Goal: Task Accomplishment & Management: Complete application form

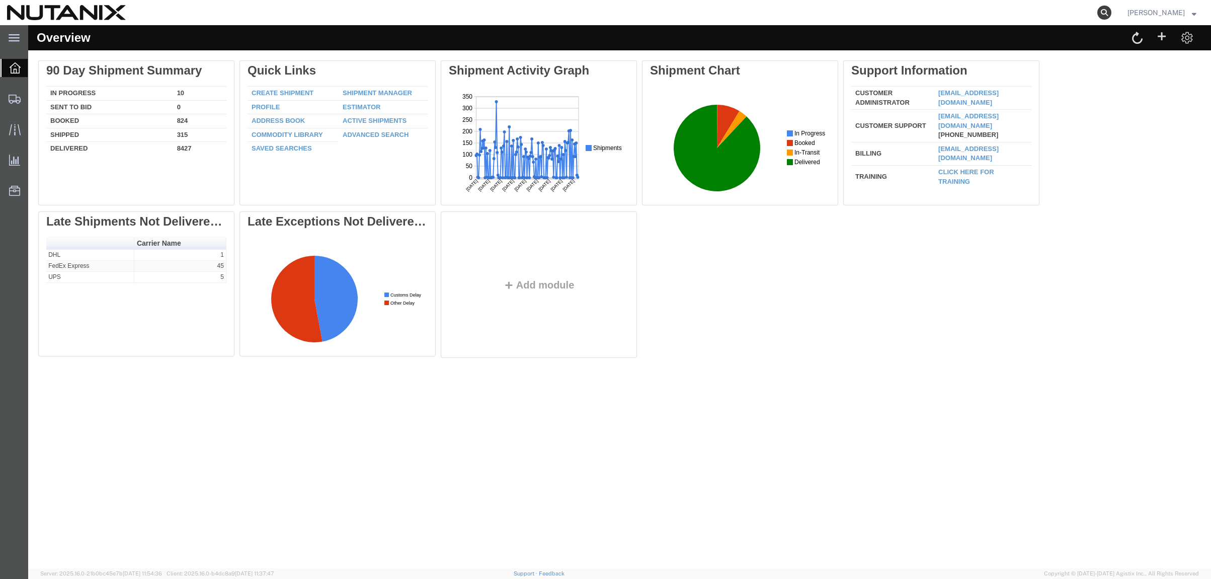
click at [1090, 15] on agx-global-search at bounding box center [952, 12] width 322 height 25
click at [1097, 14] on icon at bounding box center [1104, 13] width 14 height 14
click at [983, 17] on input "search" at bounding box center [944, 13] width 306 height 24
paste input "392094055580"
type input "392094055580"
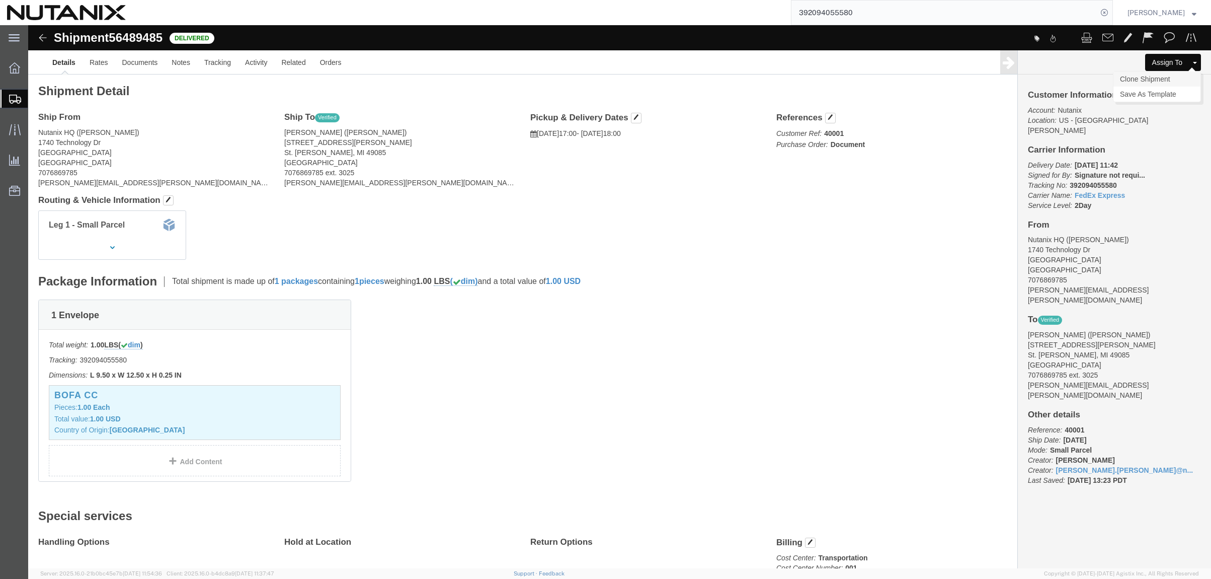
click link "Clone Shipment"
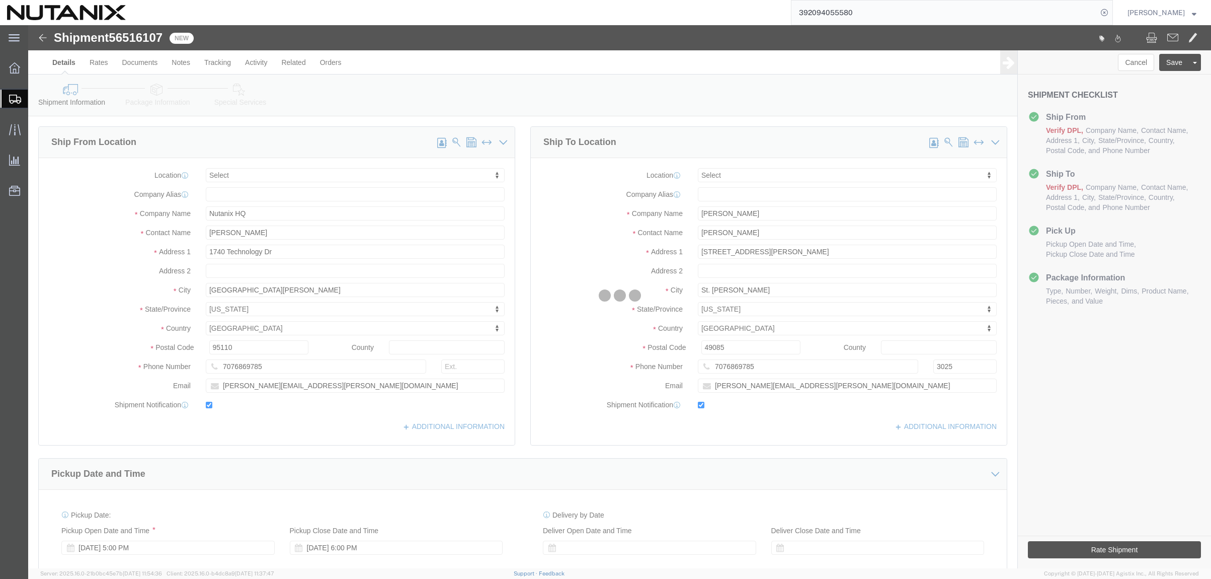
select select
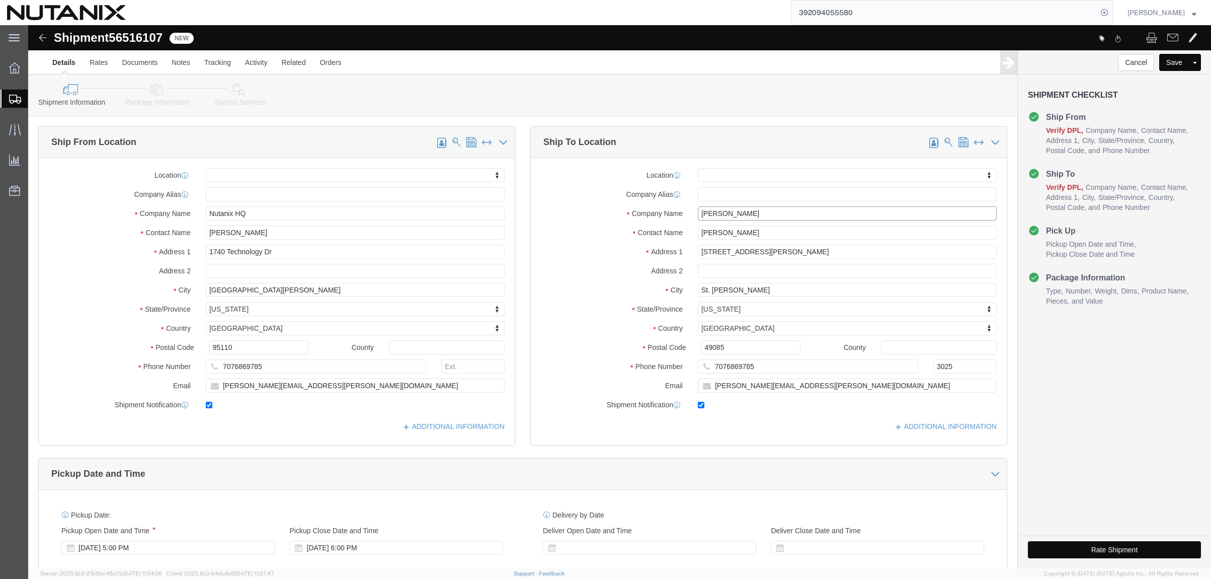
drag, startPoint x: 719, startPoint y: 189, endPoint x: 606, endPoint y: 186, distance: 113.2
click div "Company Name [PERSON_NAME]"
paste input "[PERSON_NAME]"
type input "[PERSON_NAME]"
click input "[PERSON_NAME]"
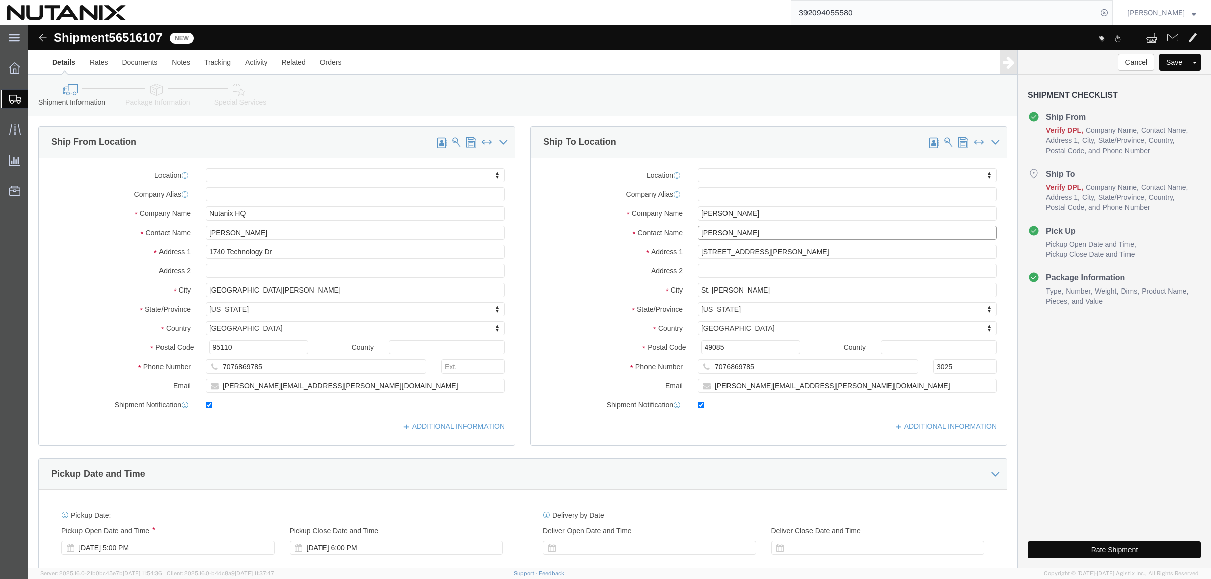
drag, startPoint x: 729, startPoint y: 208, endPoint x: 461, endPoint y: 220, distance: 268.4
click div "Ship From Location Location My Profile Location [GEOGRAPHIC_DATA] - [GEOGRAPHIC…"
paste input "[PERSON_NAME]"
type input "[PERSON_NAME]"
click input "[STREET_ADDRESS][PERSON_NAME]"
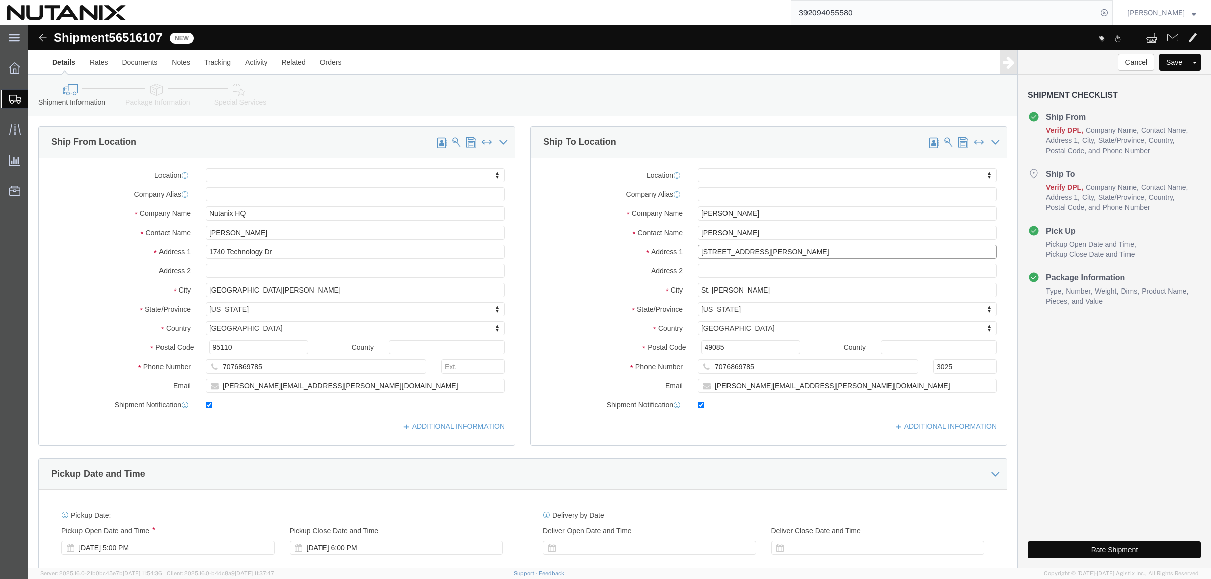
drag, startPoint x: 736, startPoint y: 224, endPoint x: 460, endPoint y: 235, distance: 276.4
click div "Ship From Location Location My Profile Location [GEOGRAPHIC_DATA] - [GEOGRAPHIC…"
paste input "7 [PERSON_NAME] Circ"
type input "7 [PERSON_NAME] Circ"
select select
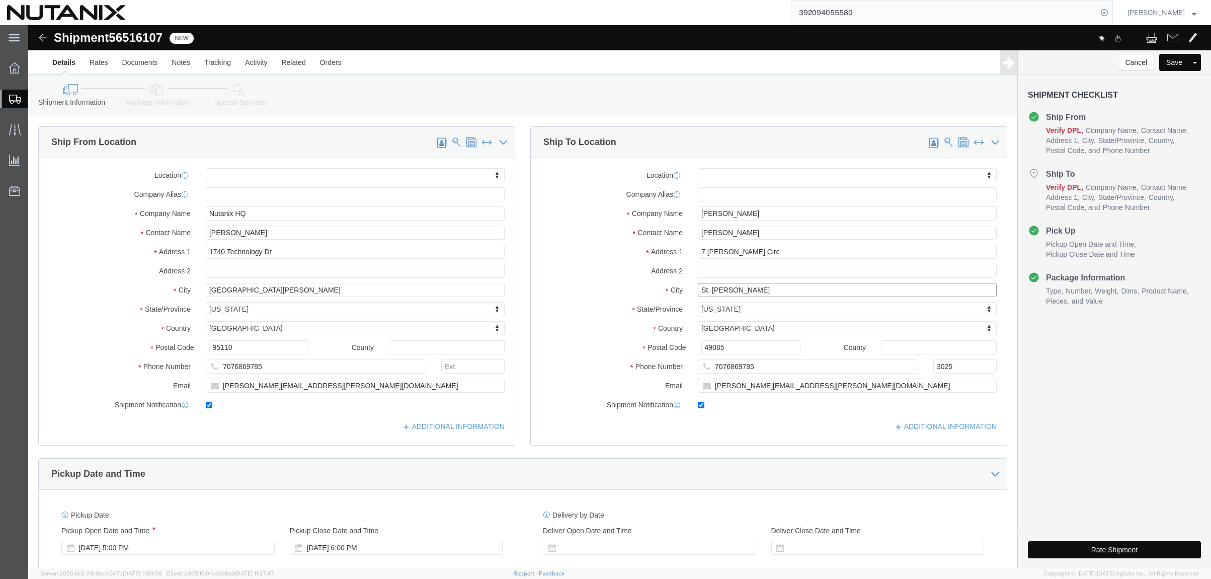
click input "St. [PERSON_NAME]"
drag, startPoint x: 716, startPoint y: 268, endPoint x: 443, endPoint y: 268, distance: 273.2
click div "Ship From Location Location My Profile Location [GEOGRAPHIC_DATA] - [GEOGRAPHIC…"
paste input "Bella Vista"
type input "Bella Vista"
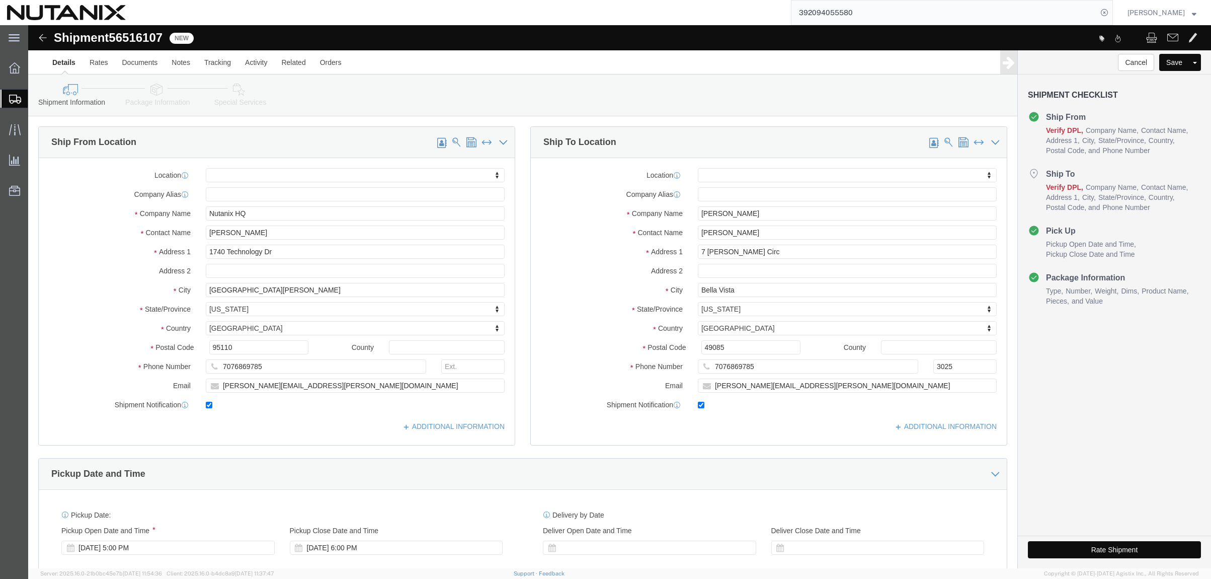
select select
type input "a"
type input "ark"
select select
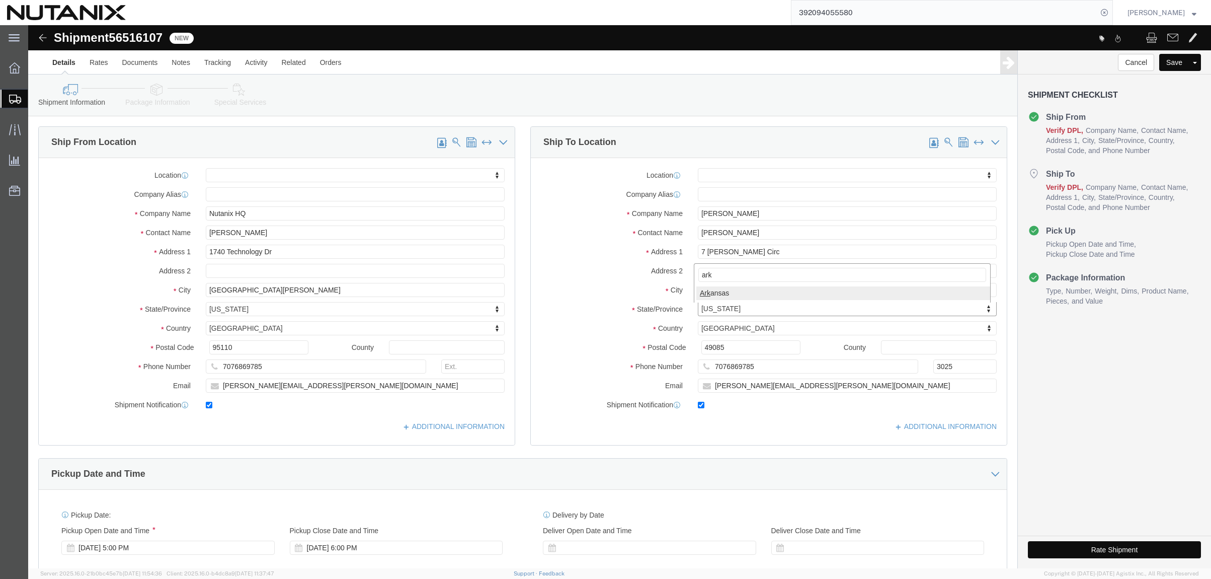
select select "AR"
drag, startPoint x: 661, startPoint y: 321, endPoint x: 531, endPoint y: 313, distance: 130.1
click div "Location My Profile Location [GEOGRAPHIC_DATA] - [GEOGRAPHIC_DATA] [GEOGRAPHIC_…"
paste input "7271"
type input "72715"
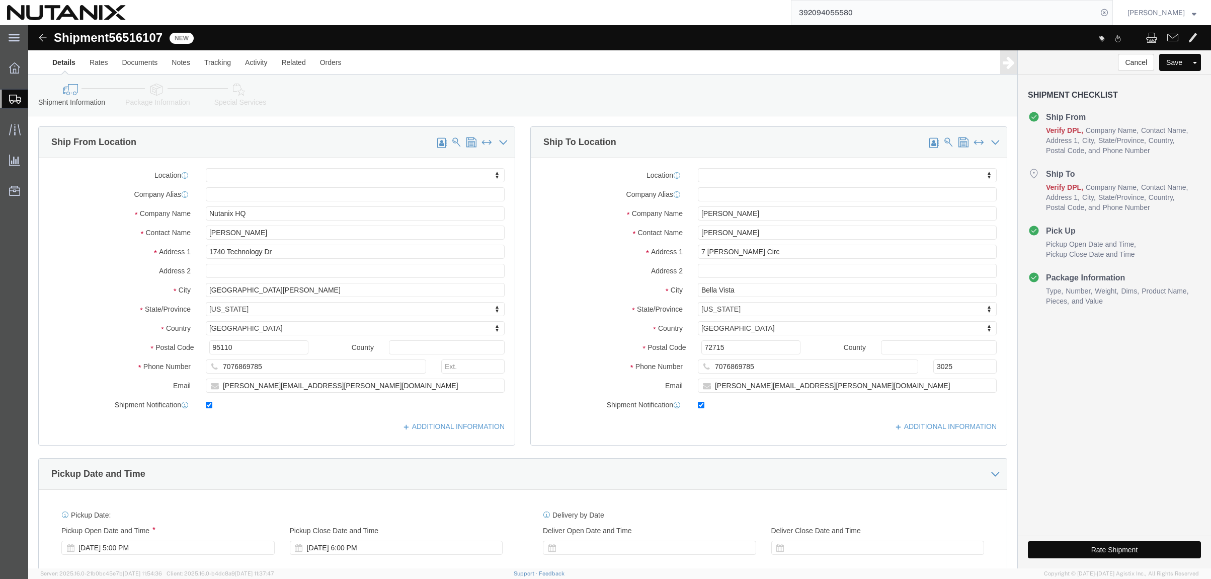
select select
drag, startPoint x: 732, startPoint y: 344, endPoint x: 570, endPoint y: 337, distance: 162.7
click div "Phone Number 7076869785 3025"
paste input "[PHONE_NUMBER]"
click input "[PHONE_NUMBER]"
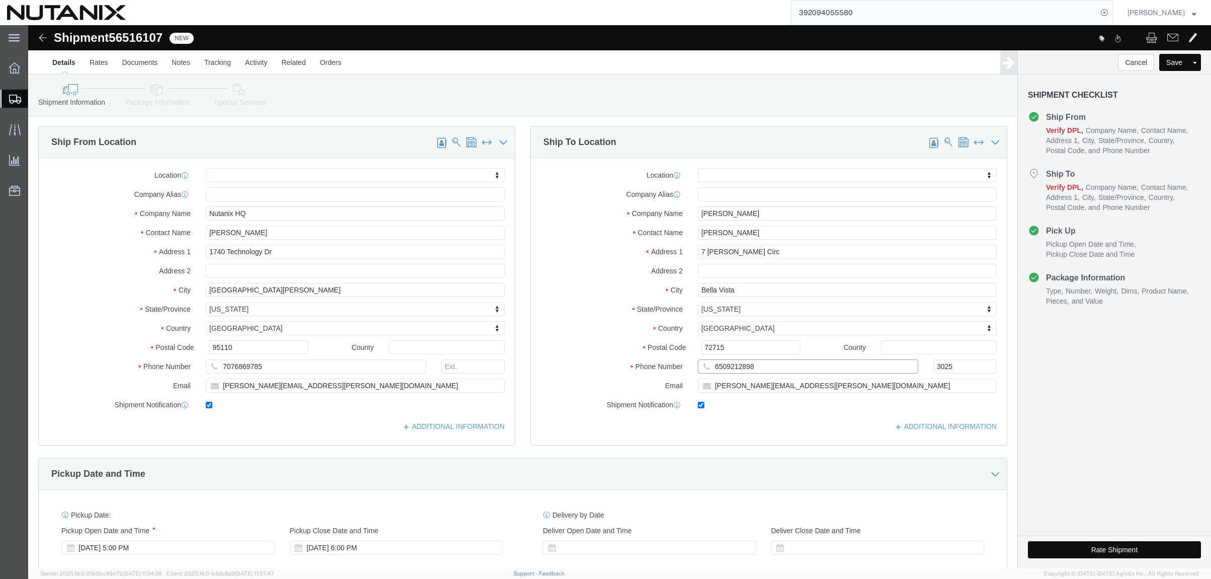
type input "6509212898"
click input "[PERSON_NAME][EMAIL_ADDRESS][PERSON_NAME][DOMAIN_NAME]"
drag, startPoint x: 783, startPoint y: 362, endPoint x: 479, endPoint y: 354, distance: 304.5
click div "Ship From Location Location My Profile Location [GEOGRAPHIC_DATA] - [GEOGRAPHIC…"
paste input "drew.[PERSON_NAME]"
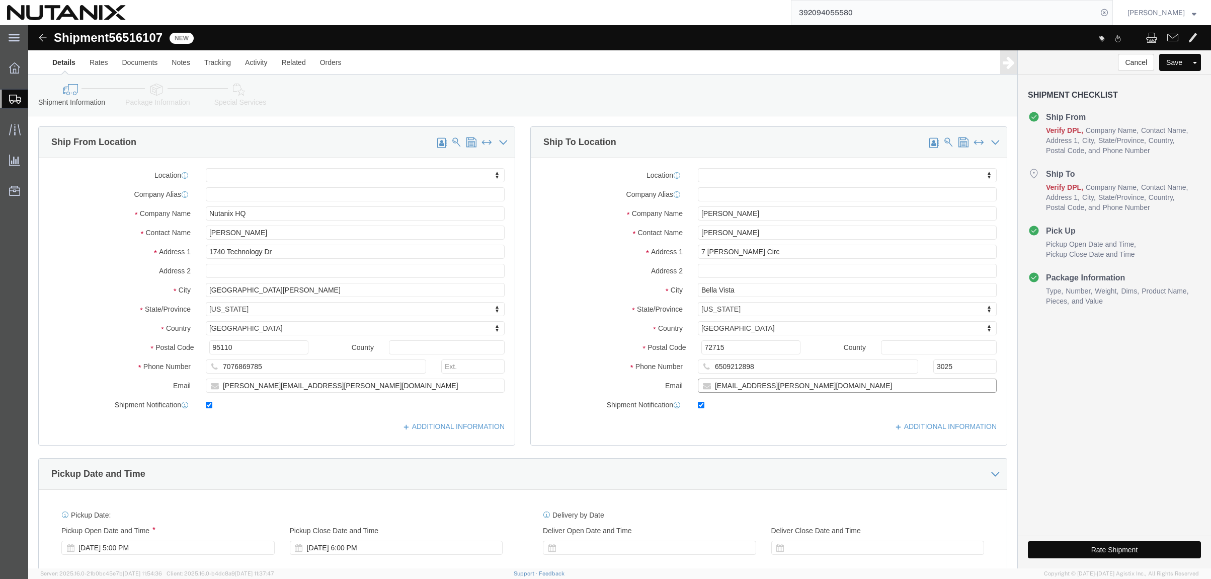
type input "[EMAIL_ADDRESS][PERSON_NAME][DOMAIN_NAME]"
click div "Ship To Location Location My Profile Location [GEOGRAPHIC_DATA] - [GEOGRAPHIC_D…"
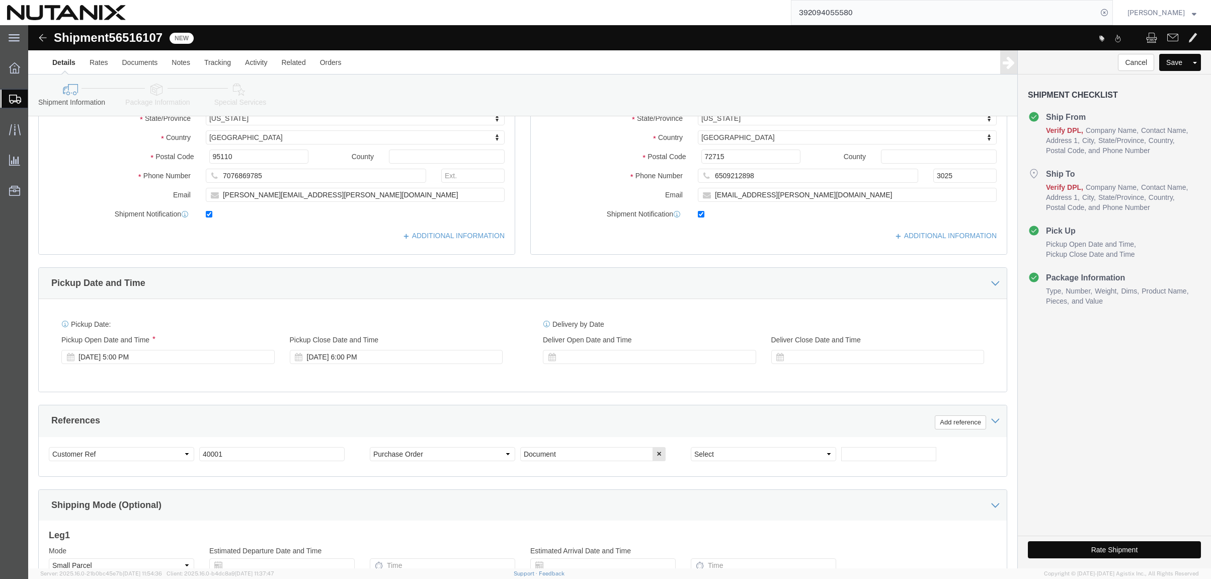
scroll to position [302, 0]
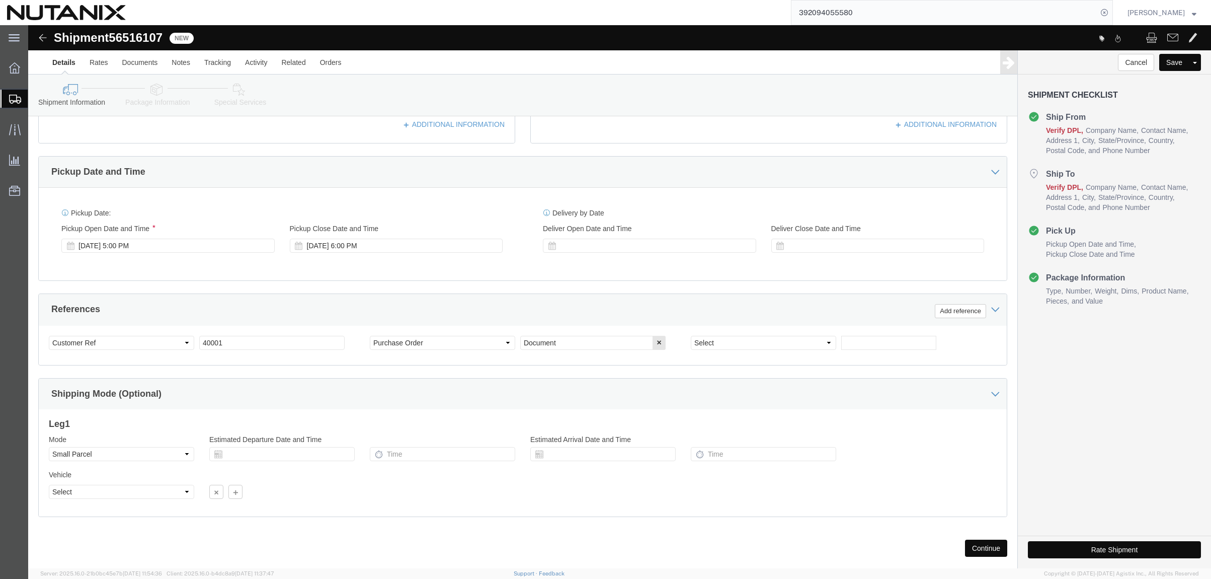
click button "Rate Shipment"
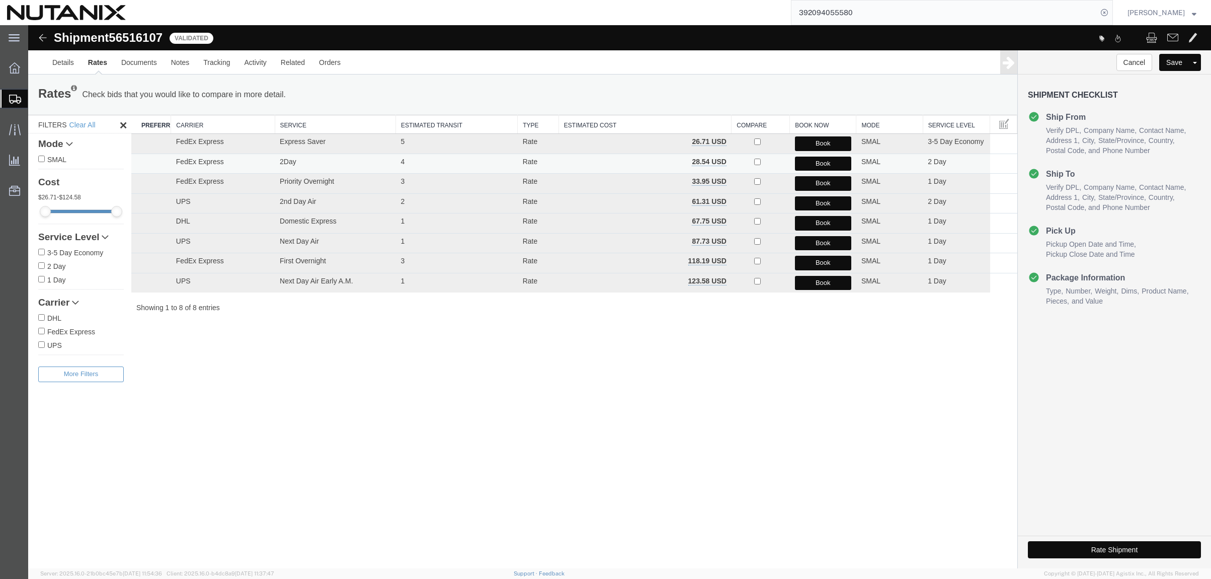
click at [815, 161] on button "Book" at bounding box center [823, 163] width 56 height 15
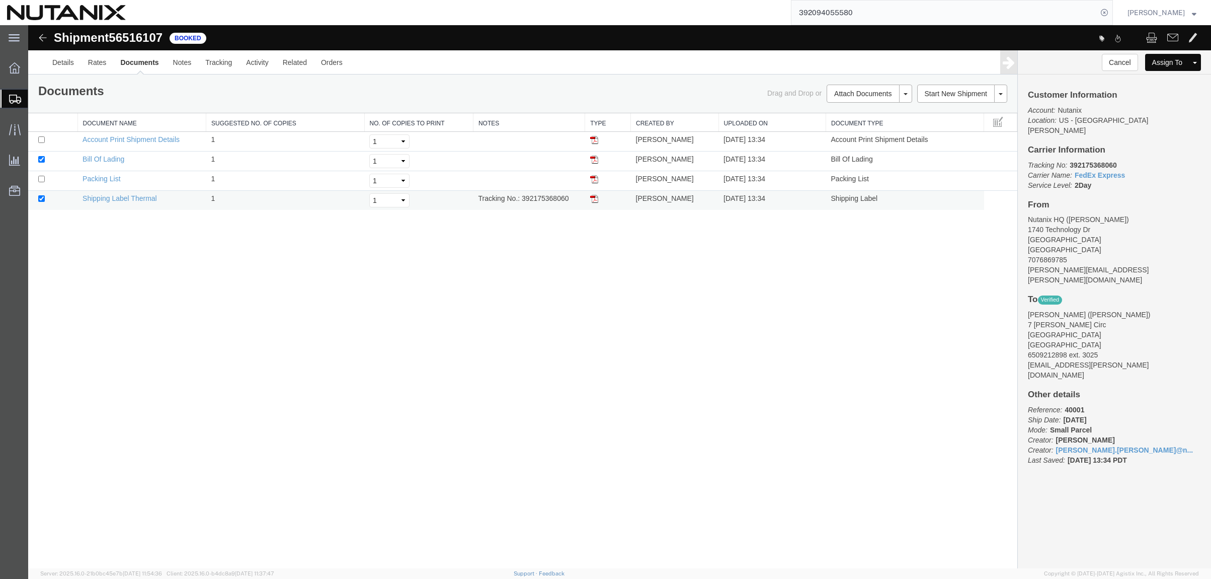
click at [595, 198] on img at bounding box center [594, 199] width 8 height 8
